Goal: Information Seeking & Learning: Learn about a topic

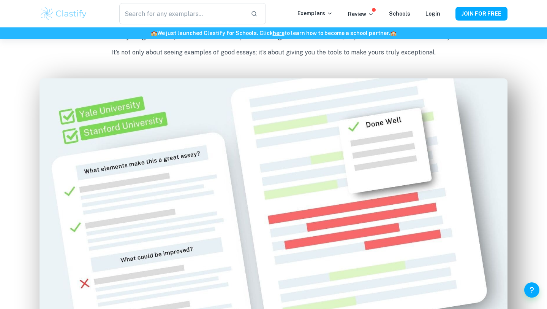
scroll to position [428, 0]
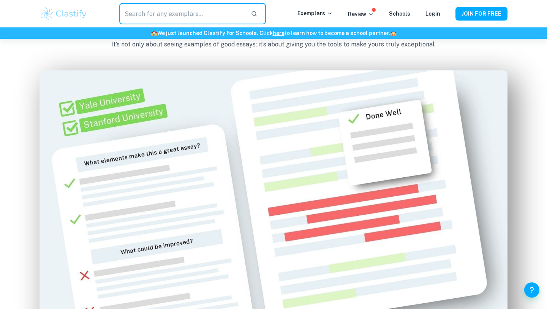
click at [213, 15] on input "text" at bounding box center [181, 13] width 125 height 21
click at [315, 14] on p "Exemplars" at bounding box center [315, 13] width 35 height 8
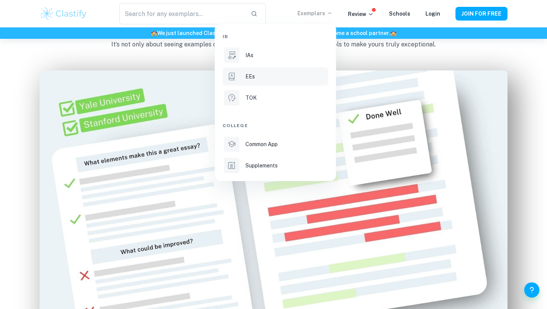
click at [254, 80] on p "EEs" at bounding box center [251, 76] width 10 height 8
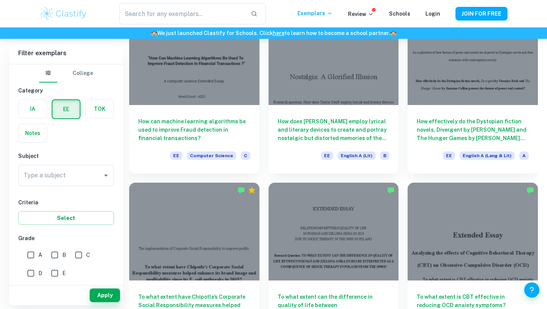
scroll to position [1494, 0]
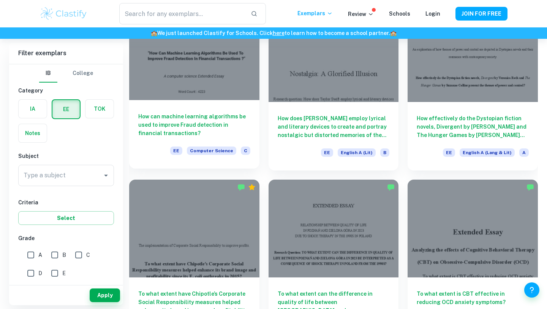
click at [171, 127] on h6 "How can machine learning algorithms be used to improve Fraud detection in finan…" at bounding box center [194, 124] width 112 height 25
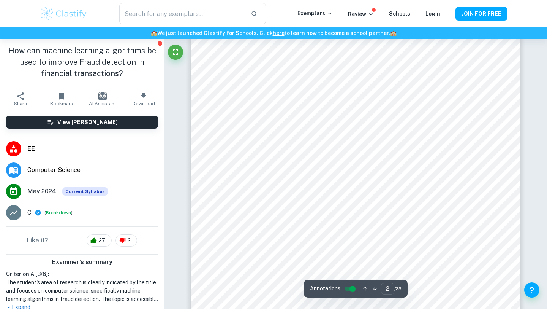
scroll to position [675, 0]
type input "4"
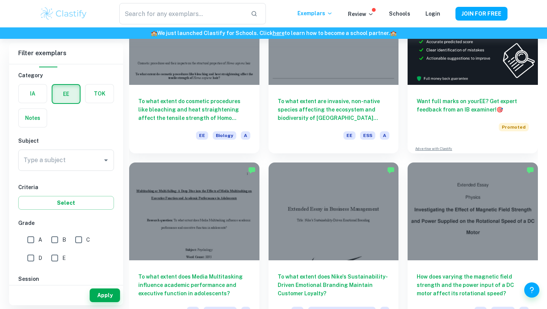
scroll to position [2930, 0]
